Goal: Navigation & Orientation: Understand site structure

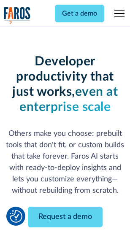
scroll to position [101, 0]
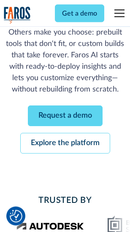
click at [65, 116] on link "Request a demo" at bounding box center [65, 116] width 75 height 21
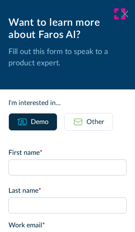
click at [121, 14] on icon at bounding box center [124, 14] width 7 height 6
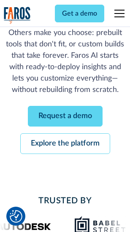
scroll to position [128, 0]
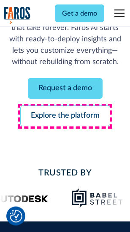
click at [65, 116] on link "Explore the platform" at bounding box center [65, 116] width 90 height 21
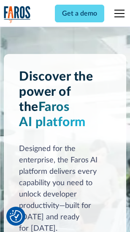
scroll to position [6427, 0]
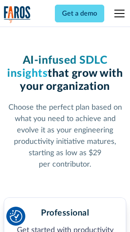
scroll to position [1337, 0]
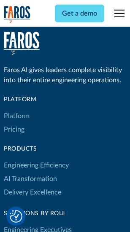
click at [16, 116] on link "Platform" at bounding box center [17, 115] width 26 height 13
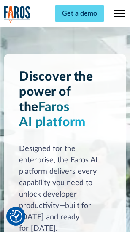
scroll to position [6697, 0]
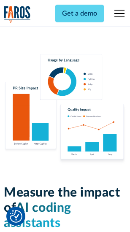
scroll to position [5267, 0]
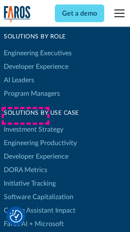
click at [25, 163] on link "DORA Metrics" at bounding box center [25, 169] width 43 height 13
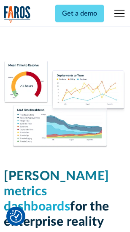
scroll to position [3735, 0]
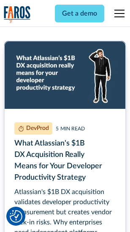
scroll to position [3826, 0]
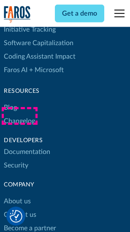
click at [19, 116] on link "Changelog" at bounding box center [19, 120] width 31 height 13
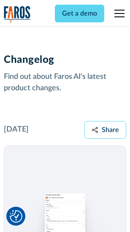
scroll to position [10345, 0]
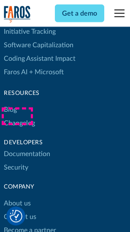
click at [17, 197] on link "About us" at bounding box center [17, 203] width 27 height 13
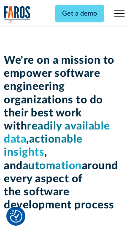
scroll to position [2918, 0]
